Goal: Find specific page/section: Find specific page/section

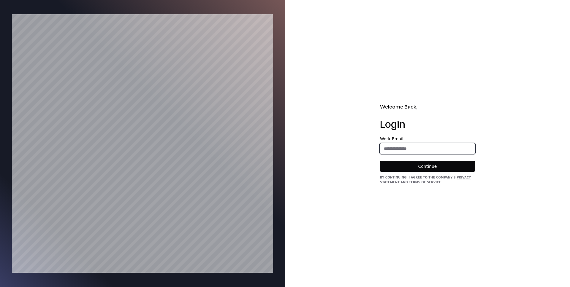
click at [394, 145] on input "email" at bounding box center [427, 148] width 94 height 11
type input "**********"
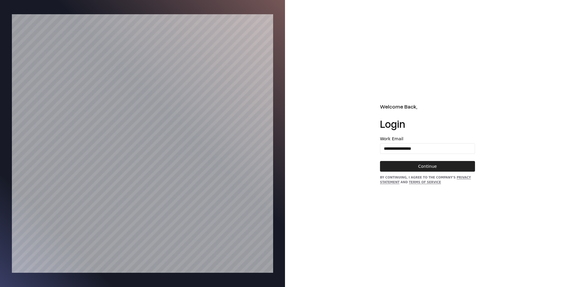
click at [422, 164] on button "Continue" at bounding box center [427, 166] width 95 height 11
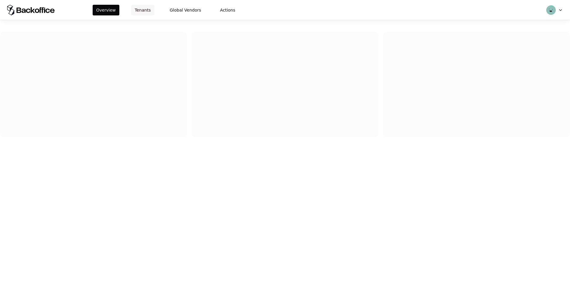
click at [142, 12] on button "Tenants" at bounding box center [142, 10] width 23 height 11
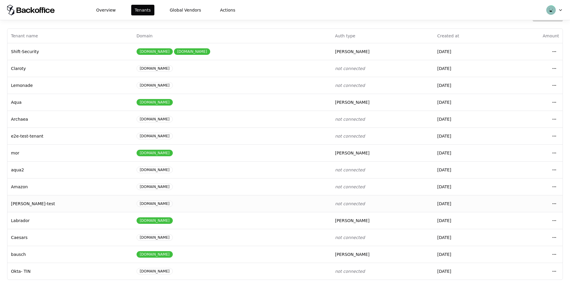
scroll to position [7, 0]
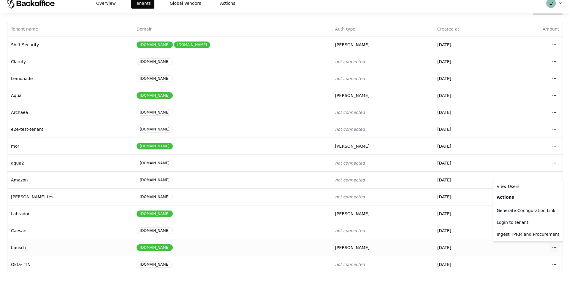
click at [555, 246] on html "Overview Tenants Global Vendors Actions Tenants Add Tenant Tenant name Domain A…" at bounding box center [285, 136] width 570 height 287
click at [505, 222] on div "Login to tenant" at bounding box center [527, 223] width 67 height 12
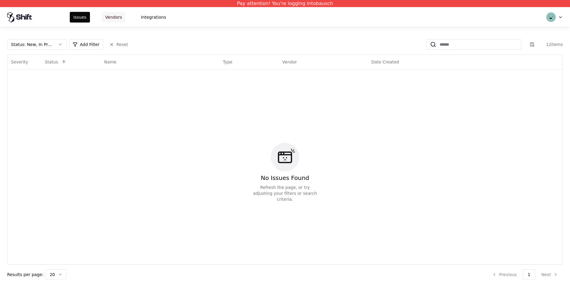
click at [108, 15] on button "Vendors" at bounding box center [114, 17] width 24 height 11
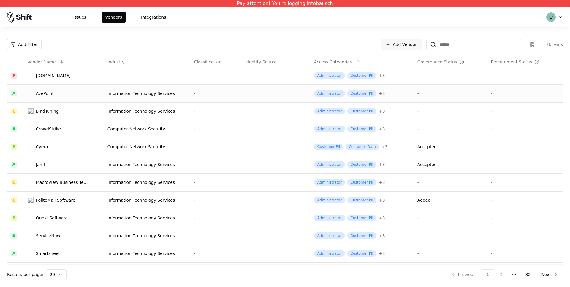
scroll to position [161, 0]
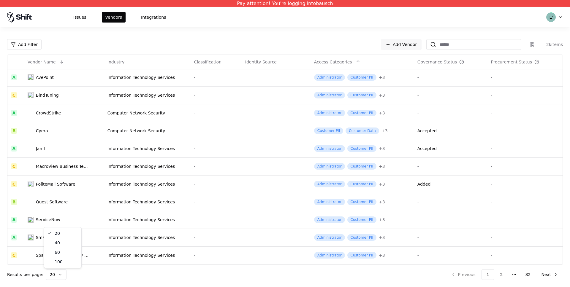
click at [61, 275] on html "Pay attention! You're logging into bausch Issues Vendors Integrations Add Filte…" at bounding box center [285, 143] width 570 height 287
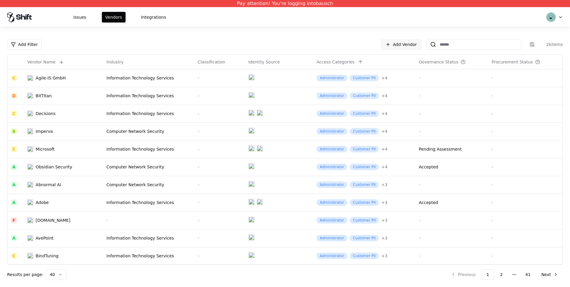
click at [60, 275] on html "Pay attention! You're logging into bausch Issues Vendors Integrations Add Filte…" at bounding box center [285, 143] width 570 height 287
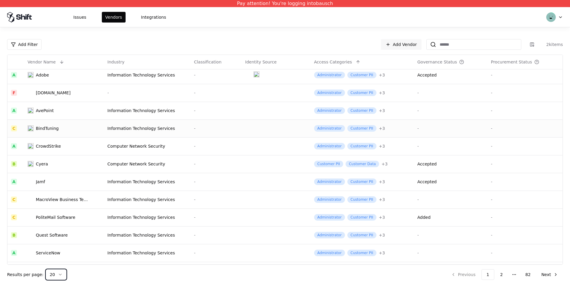
scroll to position [161, 0]
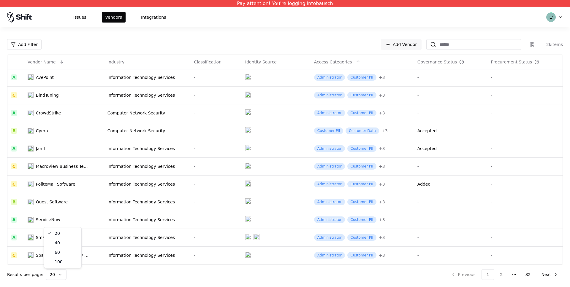
click at [56, 273] on html "Pay attention! You're logging into bausch Issues Vendors Integrations Add Filte…" at bounding box center [285, 143] width 570 height 287
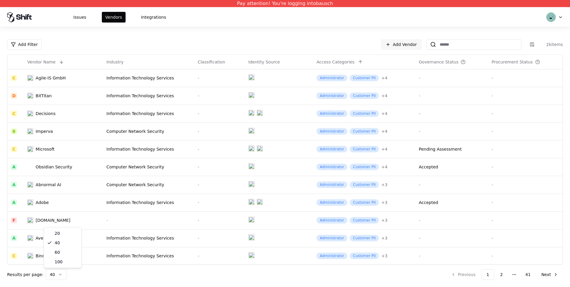
click at [57, 274] on html "Pay attention! You're logging into bausch Issues Vendors Integrations Add Filte…" at bounding box center [285, 143] width 570 height 287
click at [1, 73] on div "Add Filter Add Vendor 2k items Vendor Name Industry Classification Identity Sou…" at bounding box center [285, 159] width 570 height 241
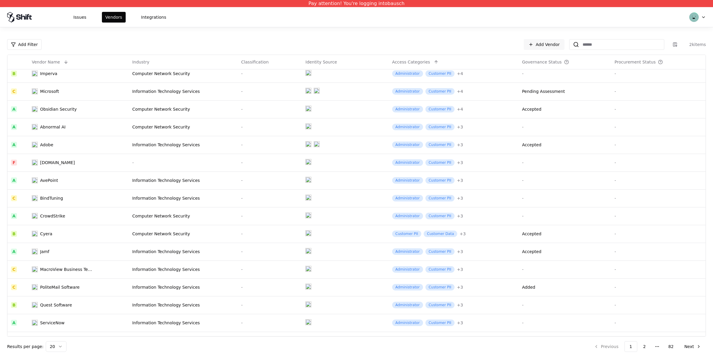
scroll to position [89, 0]
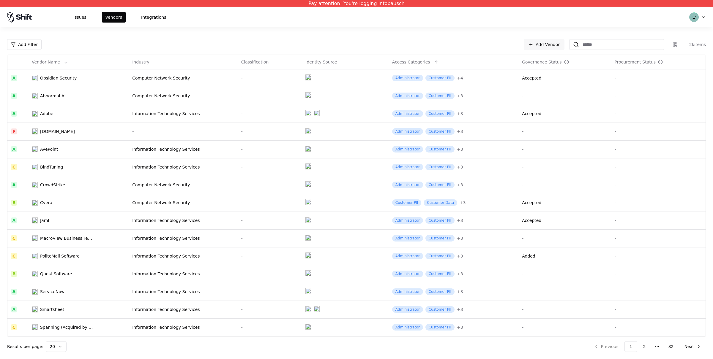
click at [59, 287] on html "Pay attention! You're logging into bausch Issues Vendors Integrations Add Filte…" at bounding box center [356, 179] width 713 height 359
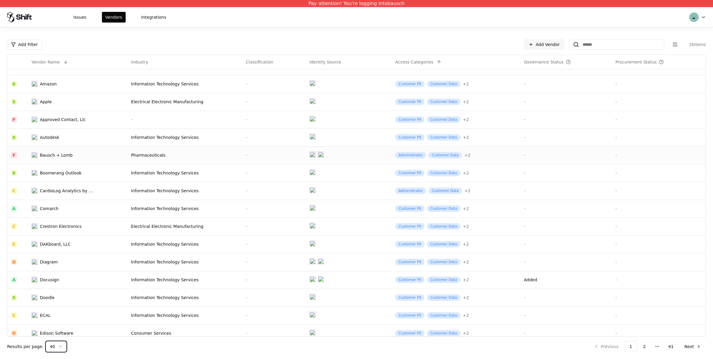
scroll to position [445, 0]
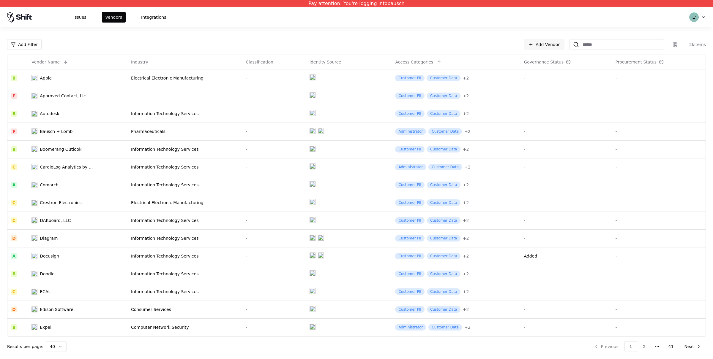
click at [56, 287] on html "Pay attention! You're logging into bausch Issues Vendors Integrations Add Filte…" at bounding box center [356, 179] width 713 height 359
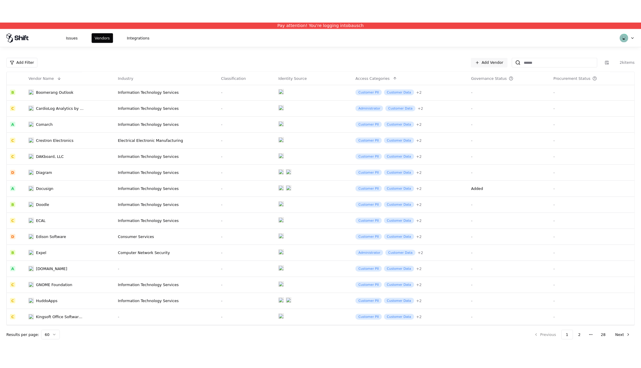
scroll to position [517, 0]
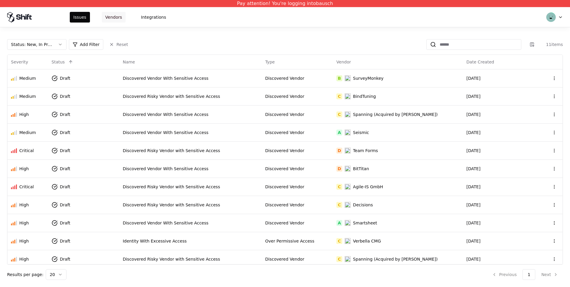
click at [117, 15] on button "Vendors" at bounding box center [114, 17] width 24 height 11
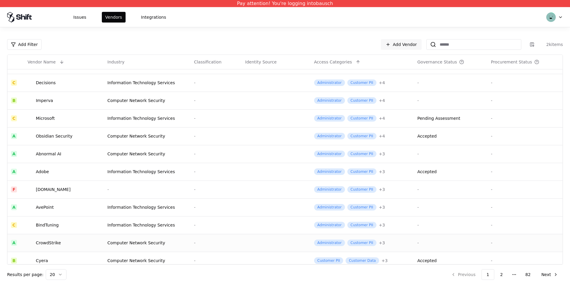
scroll to position [31, 0]
click at [60, 275] on html "Pay attention! You're logging into bausch Issues Vendors Integrations Add Filte…" at bounding box center [285, 143] width 570 height 287
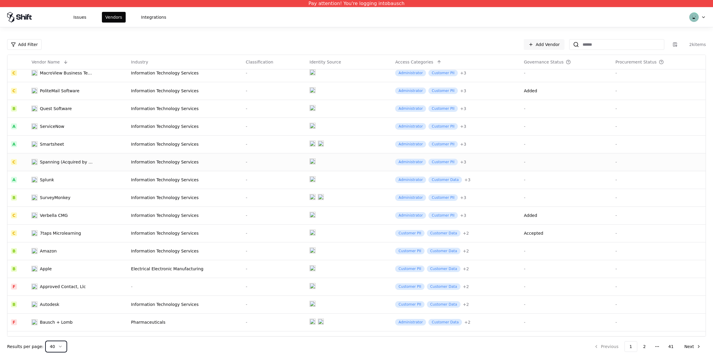
scroll to position [262, 0]
